Goal: Task Accomplishment & Management: Use online tool/utility

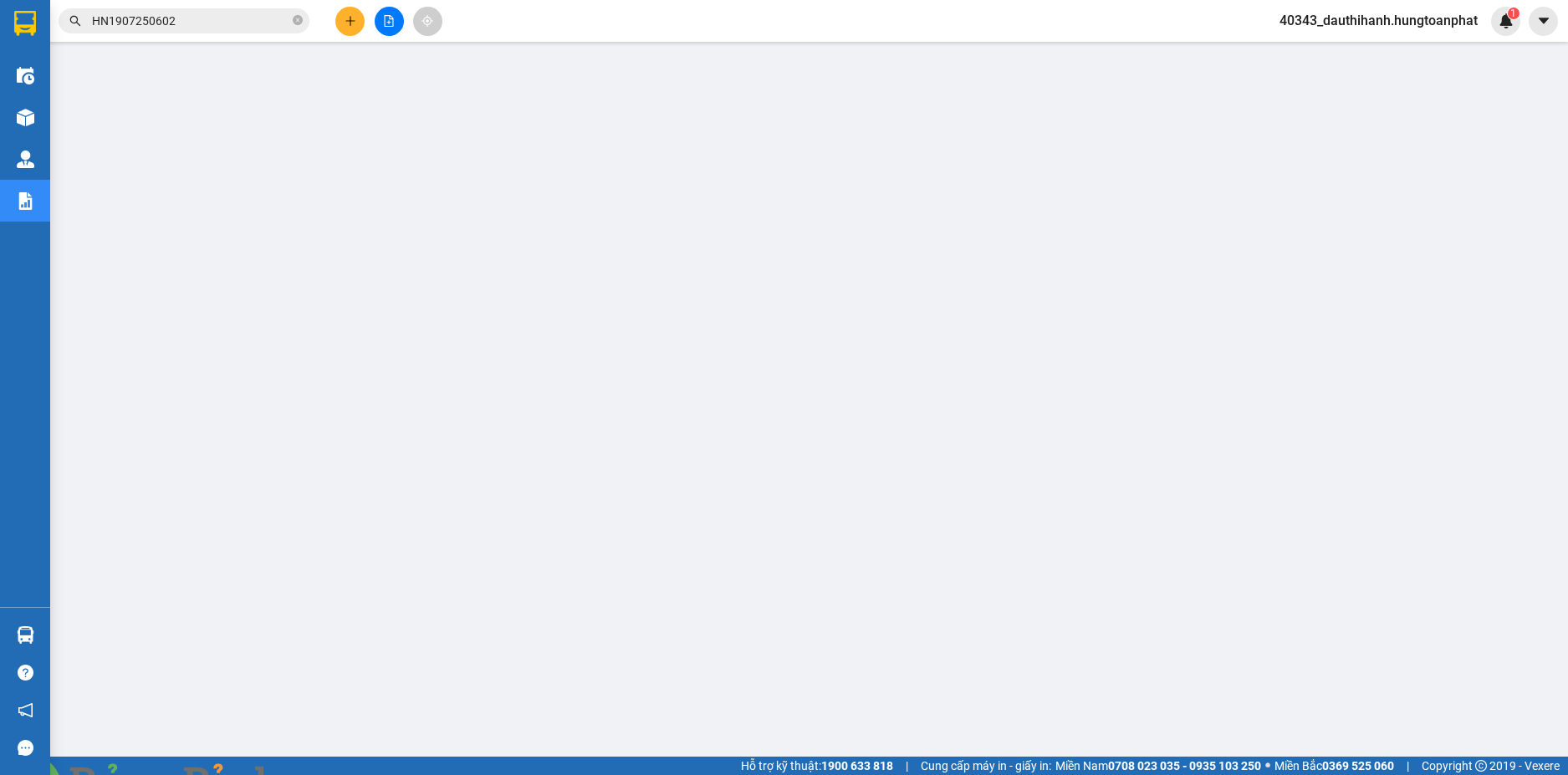
click at [334, 774] on img at bounding box center [330, 785] width 10 height 10
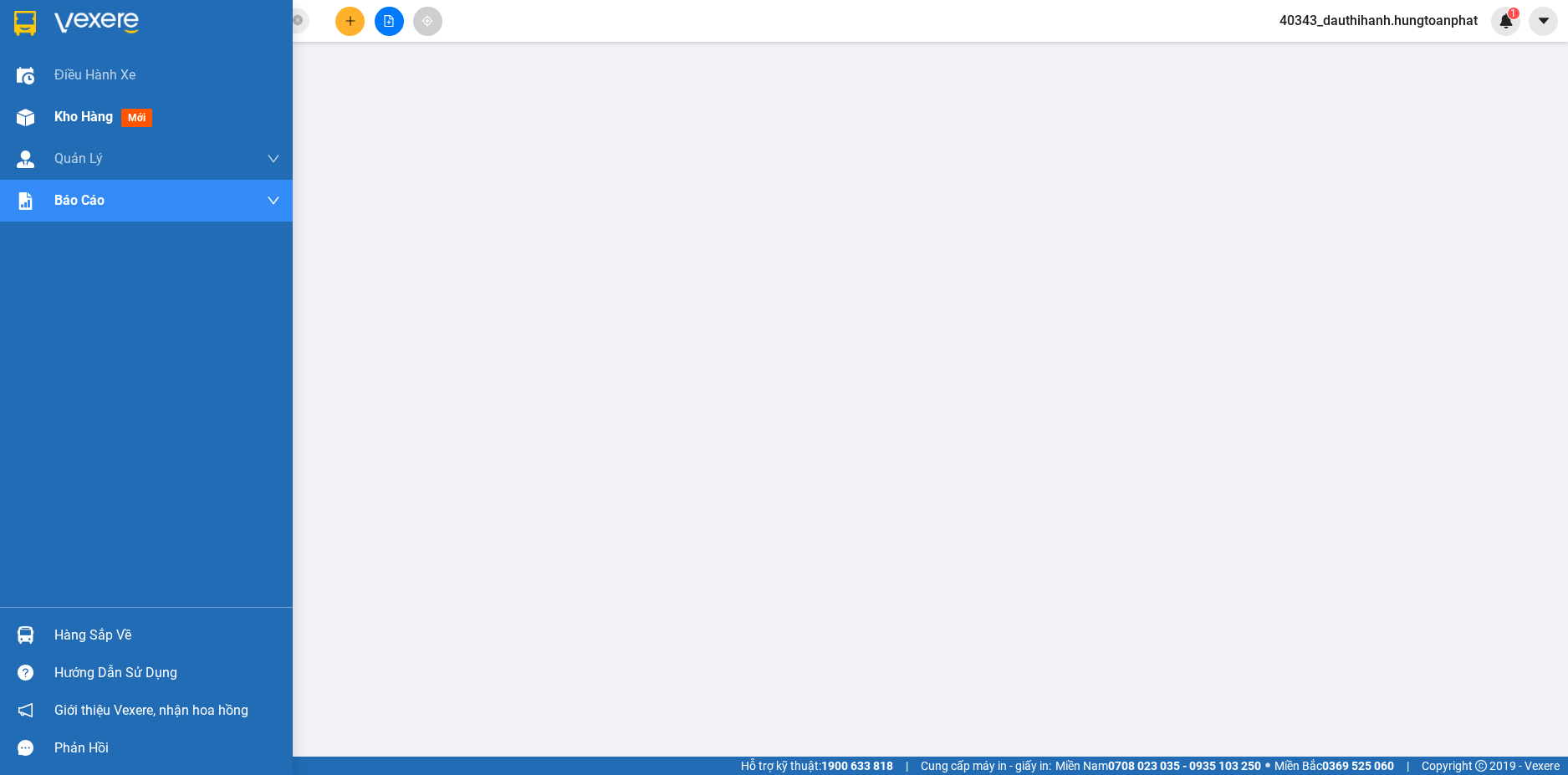
click at [69, 121] on span "Kho hàng" at bounding box center [83, 116] width 59 height 16
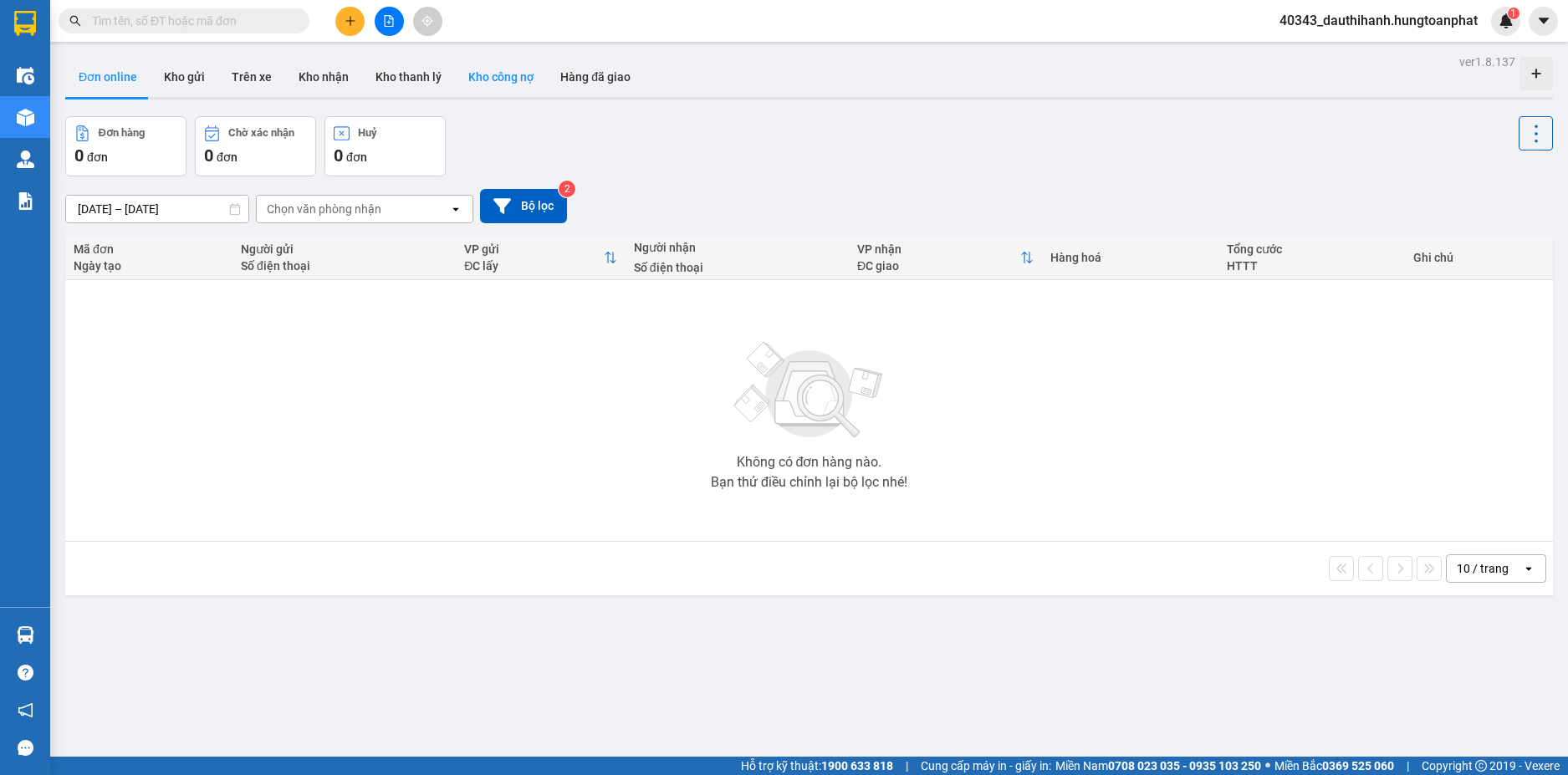
click at [491, 76] on button "Kho công nợ" at bounding box center [501, 76] width 92 height 40
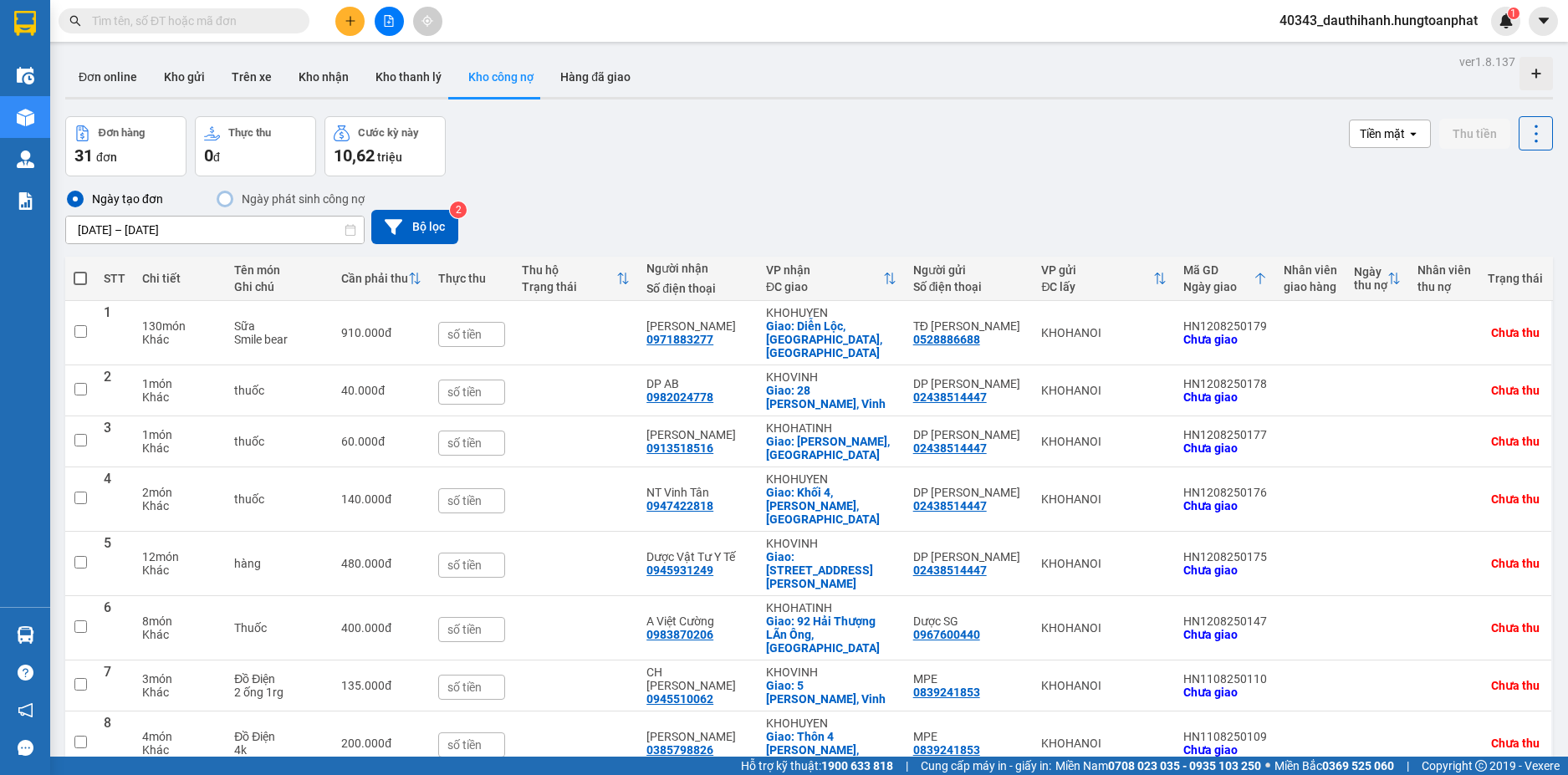
click at [201, 223] on input "[DATE] – [DATE]" at bounding box center [215, 229] width 298 height 26
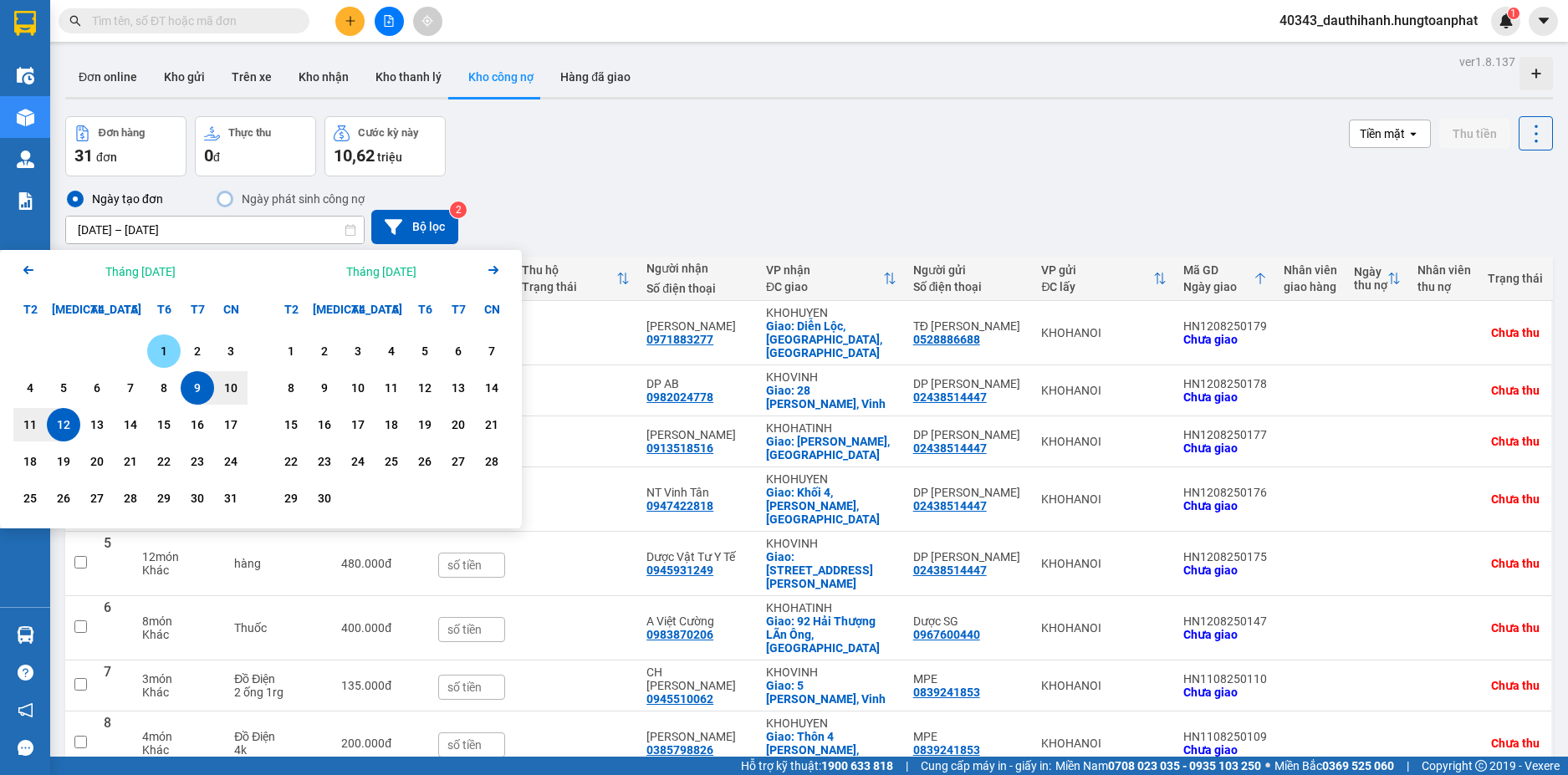
click at [167, 349] on div "1" at bounding box center [164, 351] width 24 height 20
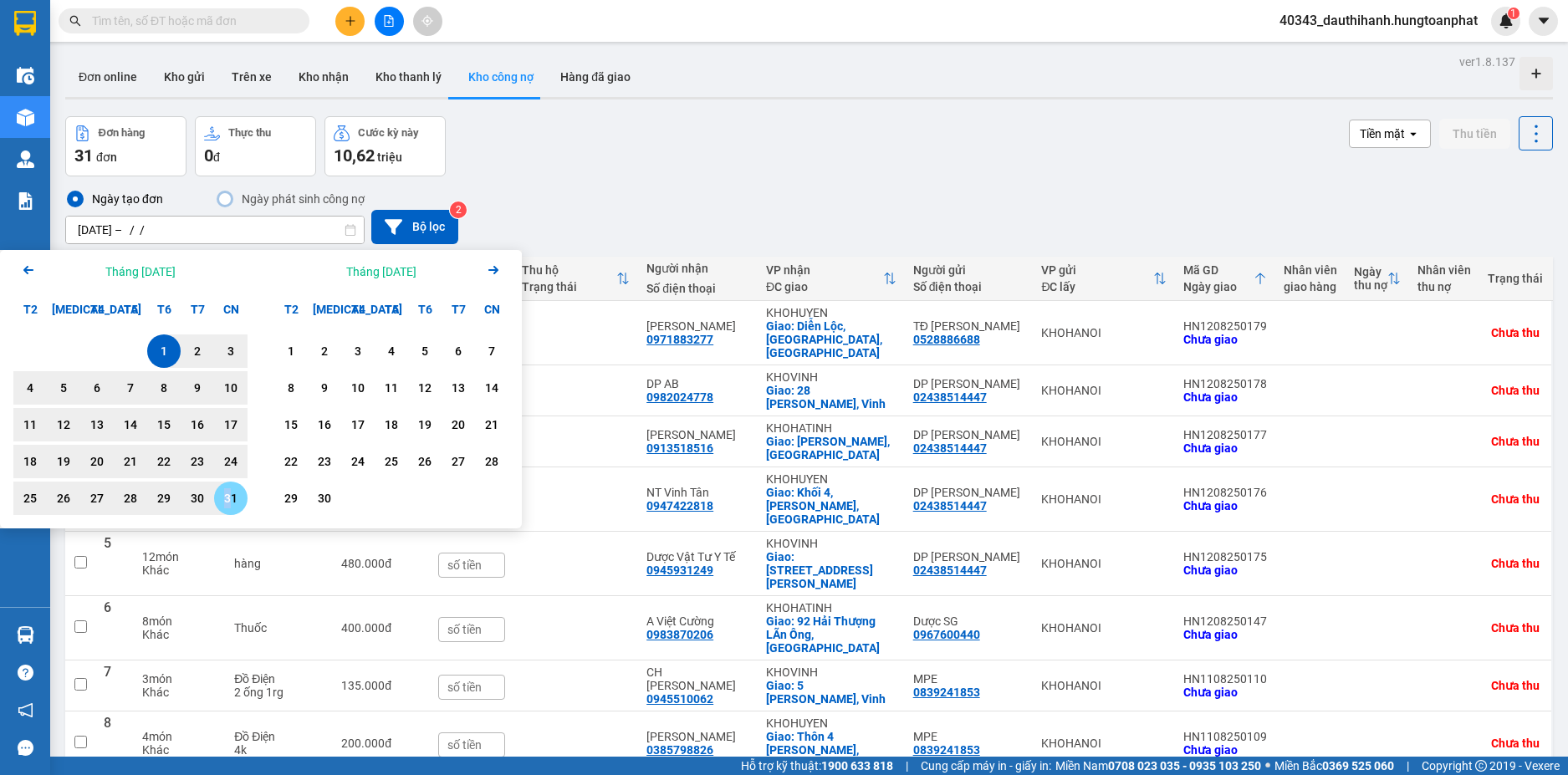
click at [230, 496] on div "31" at bounding box center [231, 498] width 24 height 20
type input "[DATE] – [DATE]"
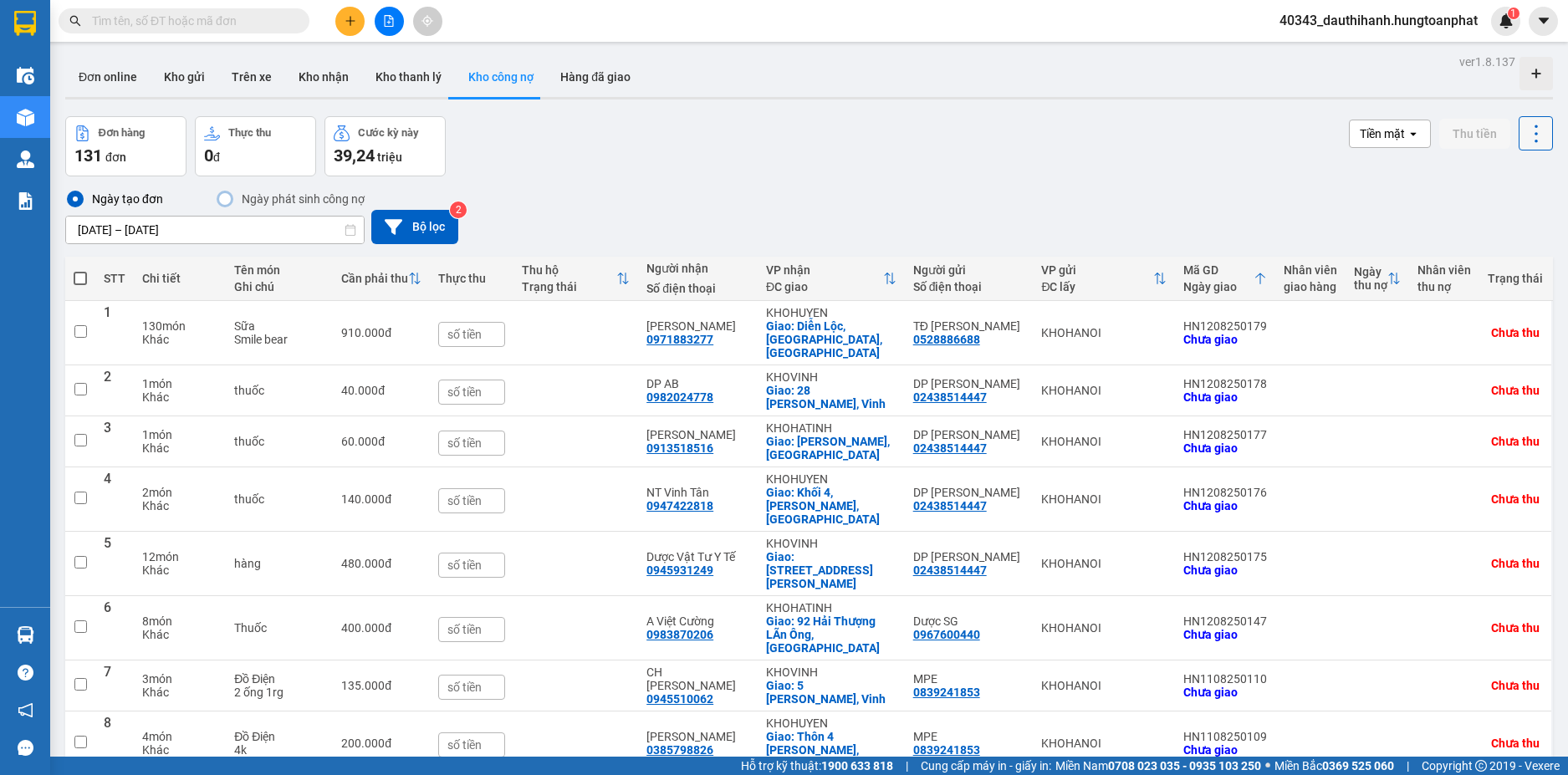
click at [1525, 134] on icon at bounding box center [1537, 134] width 24 height 24
click at [1486, 181] on span "Xuất excel" at bounding box center [1503, 179] width 54 height 17
